Goal: Task Accomplishment & Management: Use online tool/utility

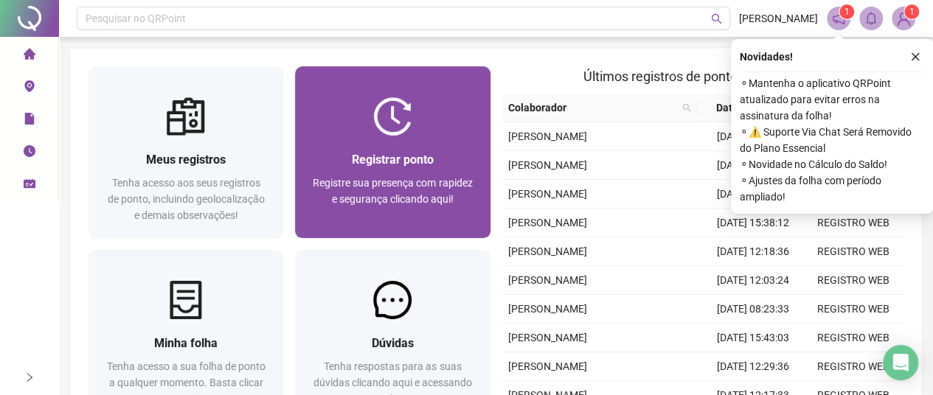
click at [388, 121] on img at bounding box center [392, 116] width 38 height 38
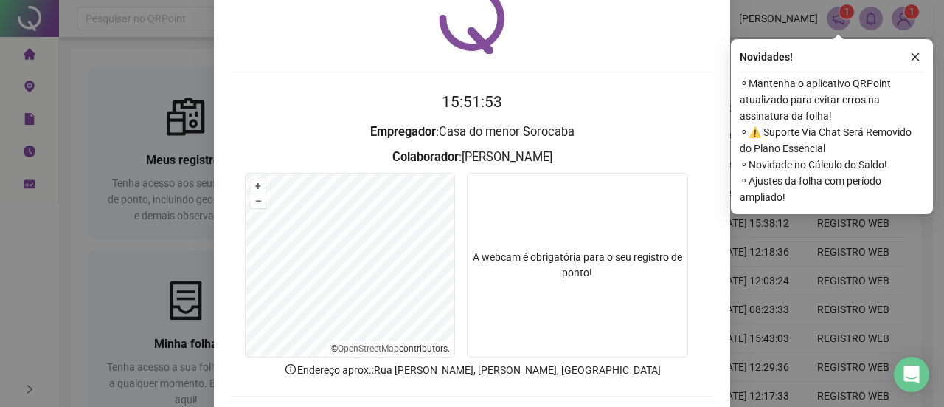
scroll to position [136, 0]
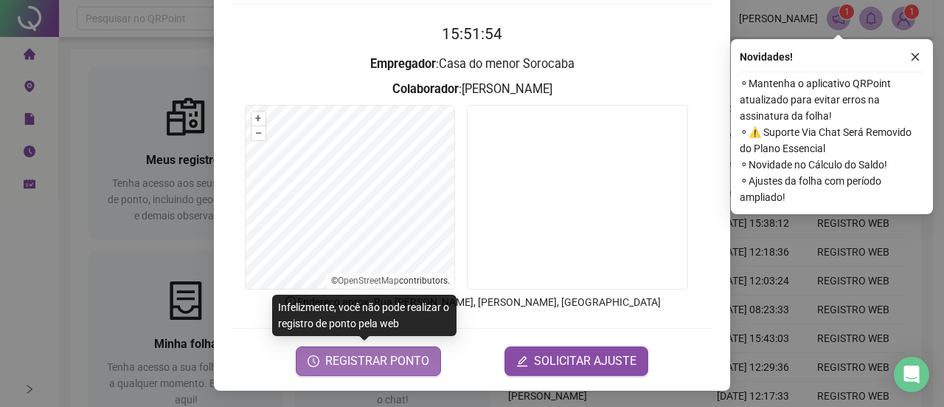
click at [395, 364] on span "REGISTRAR PONTO" at bounding box center [377, 361] width 104 height 18
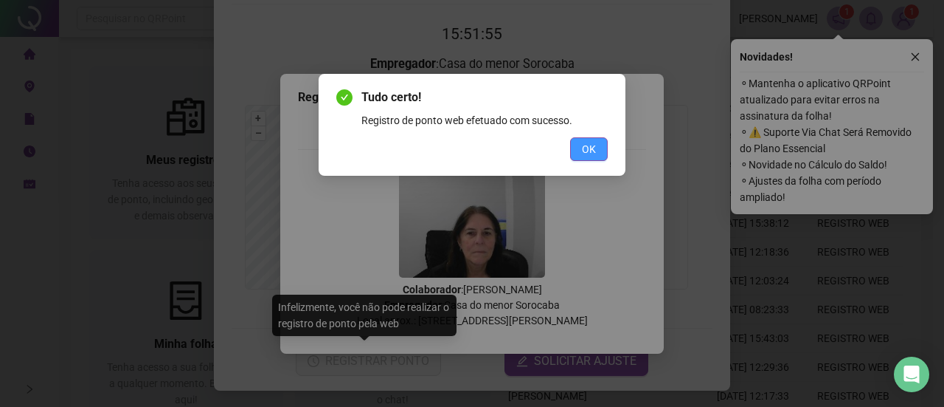
click at [587, 153] on span "OK" at bounding box center [589, 149] width 14 height 16
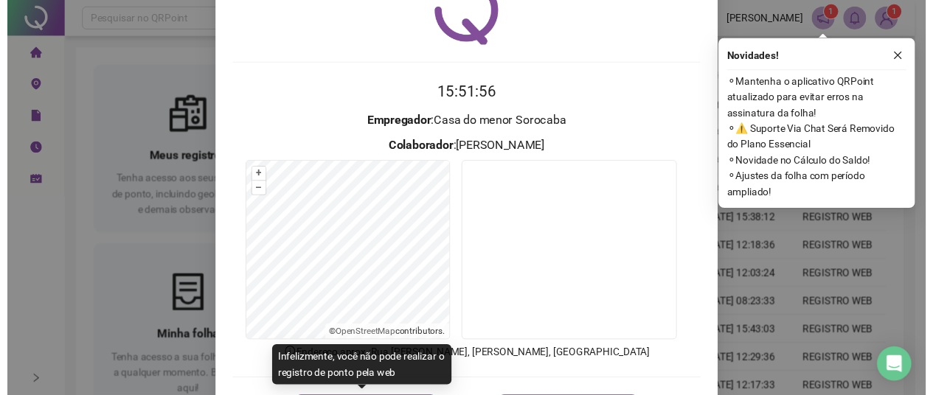
scroll to position [0, 0]
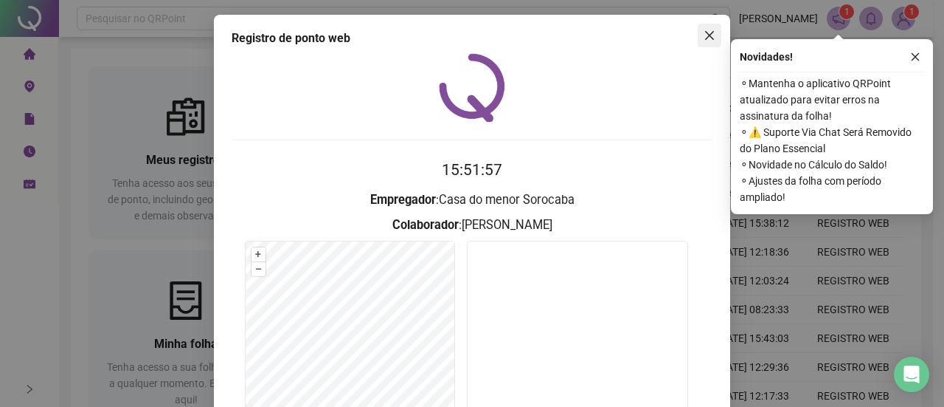
click at [704, 27] on button "Close" at bounding box center [710, 36] width 24 height 24
